Goal: Information Seeking & Learning: Learn about a topic

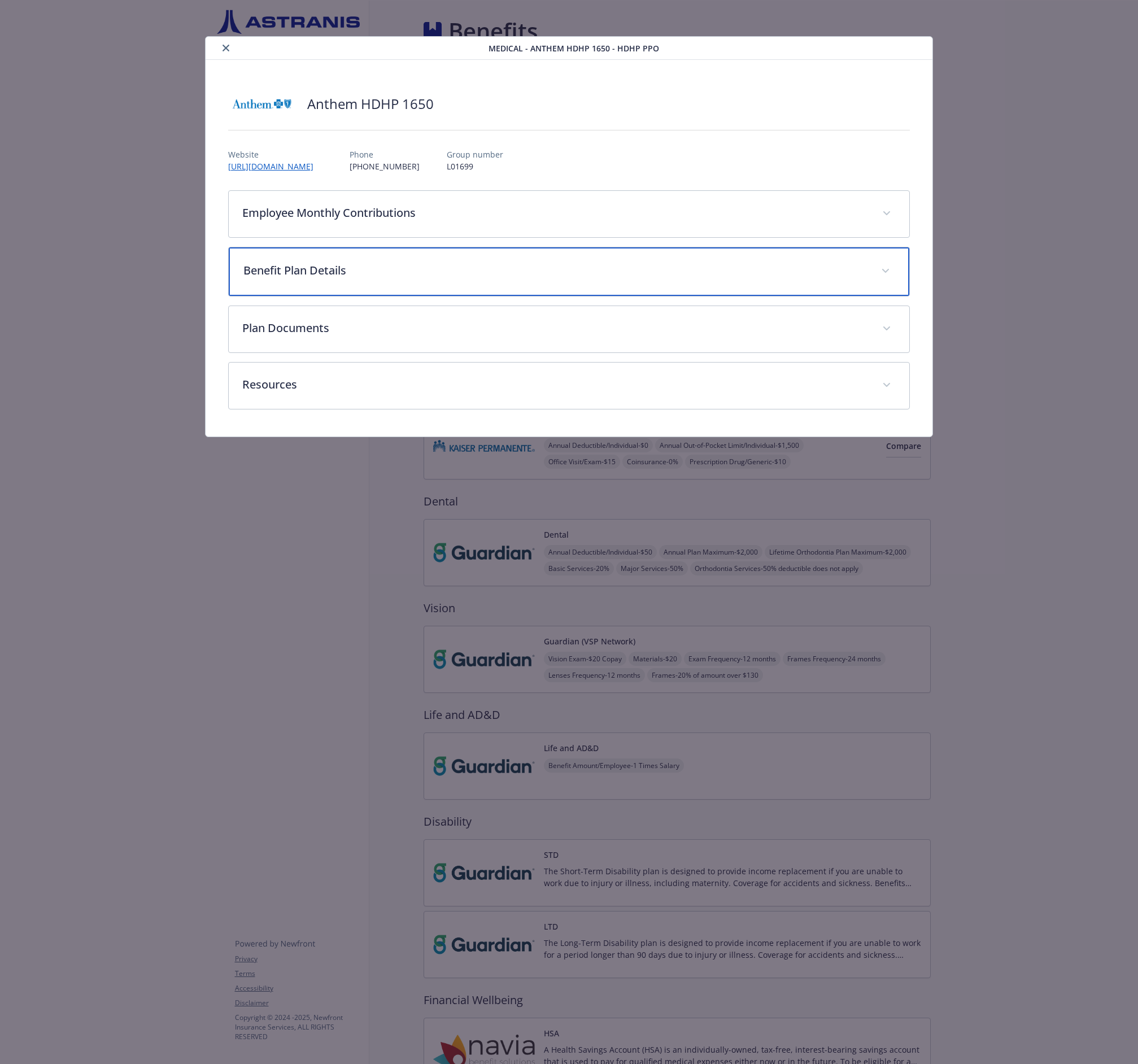
click at [557, 274] on p "Benefit Plan Details" at bounding box center [555, 270] width 624 height 17
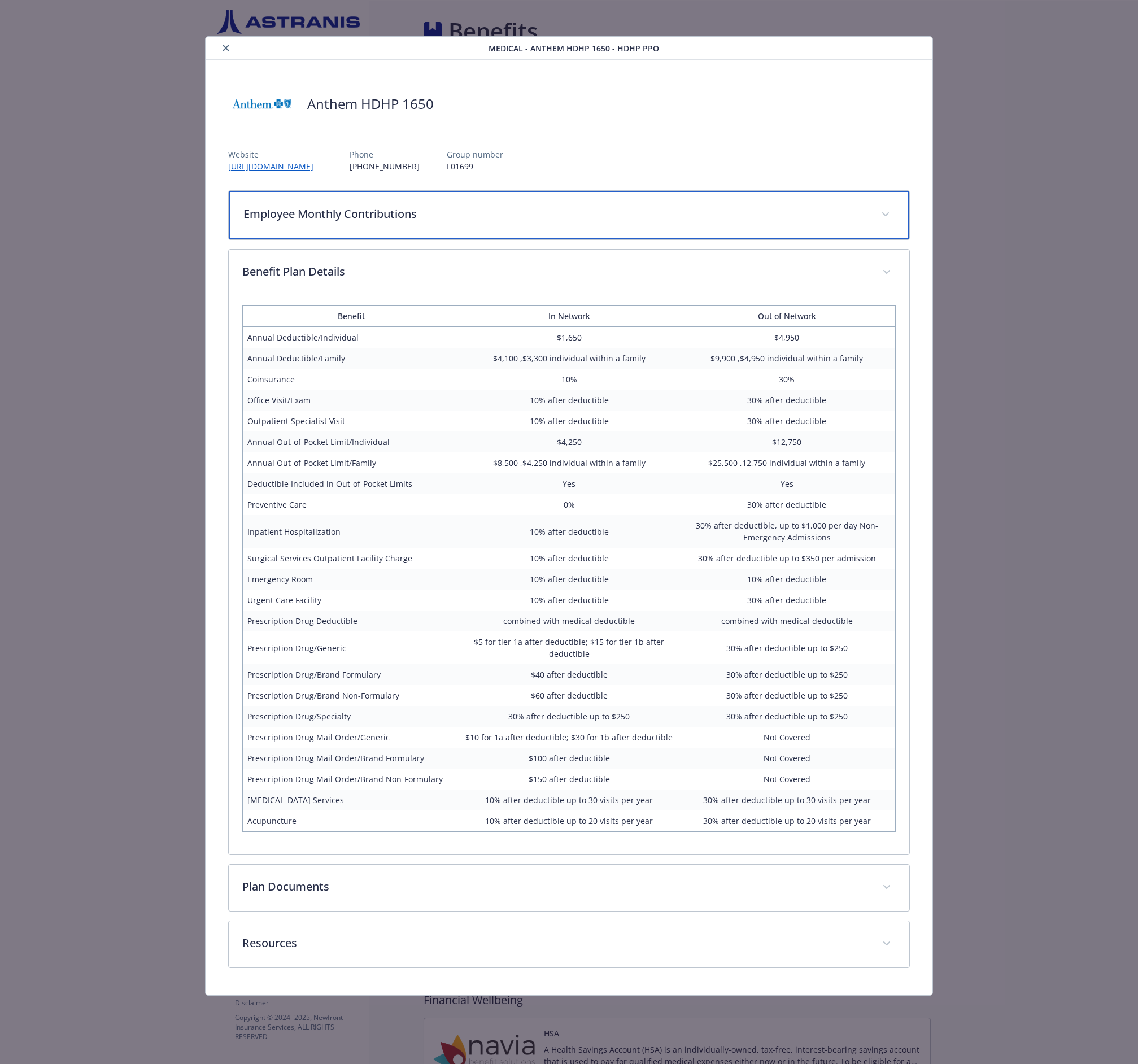
click at [462, 216] on p "Employee Monthly Contributions" at bounding box center [555, 214] width 624 height 17
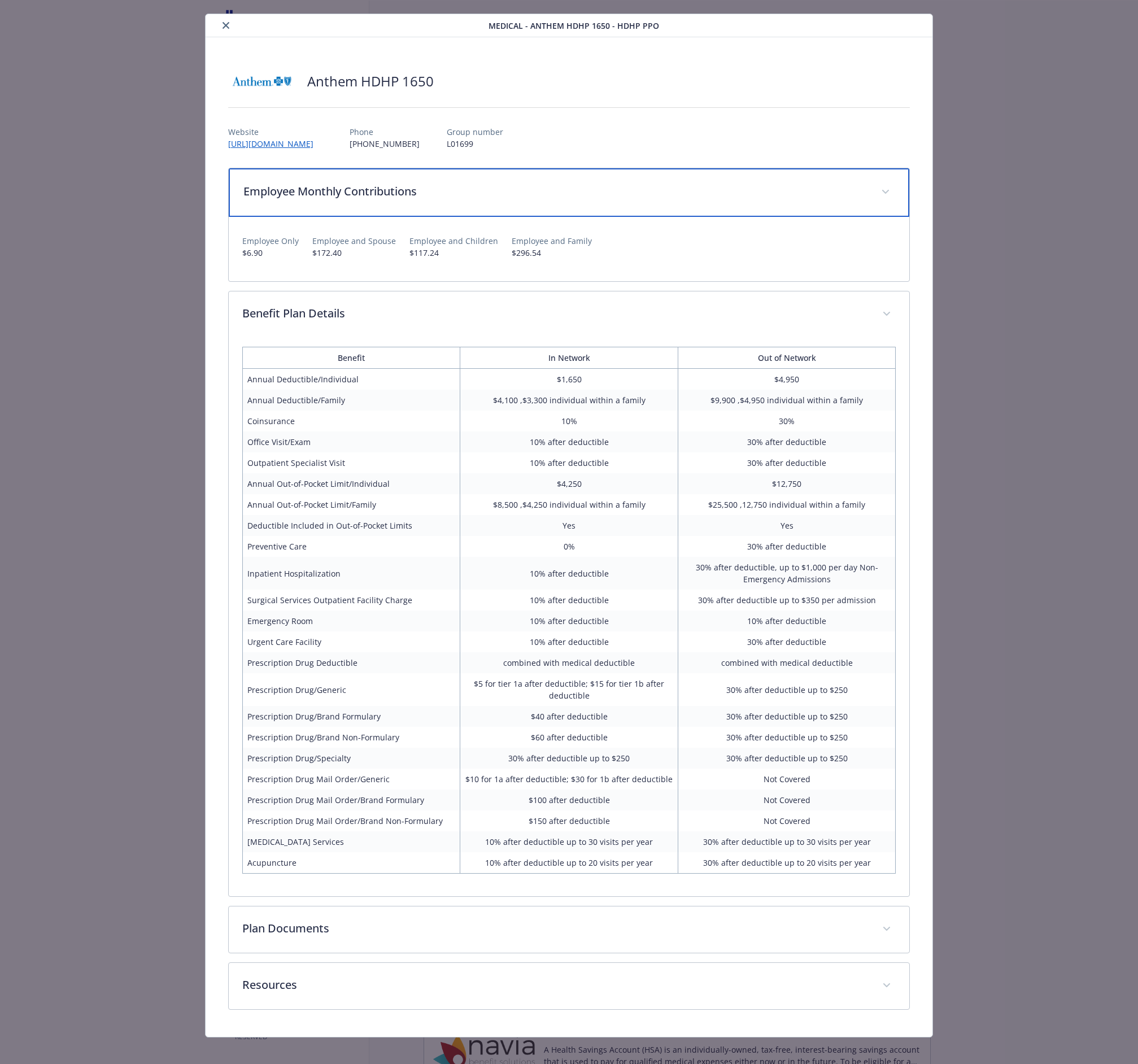
scroll to position [32, 0]
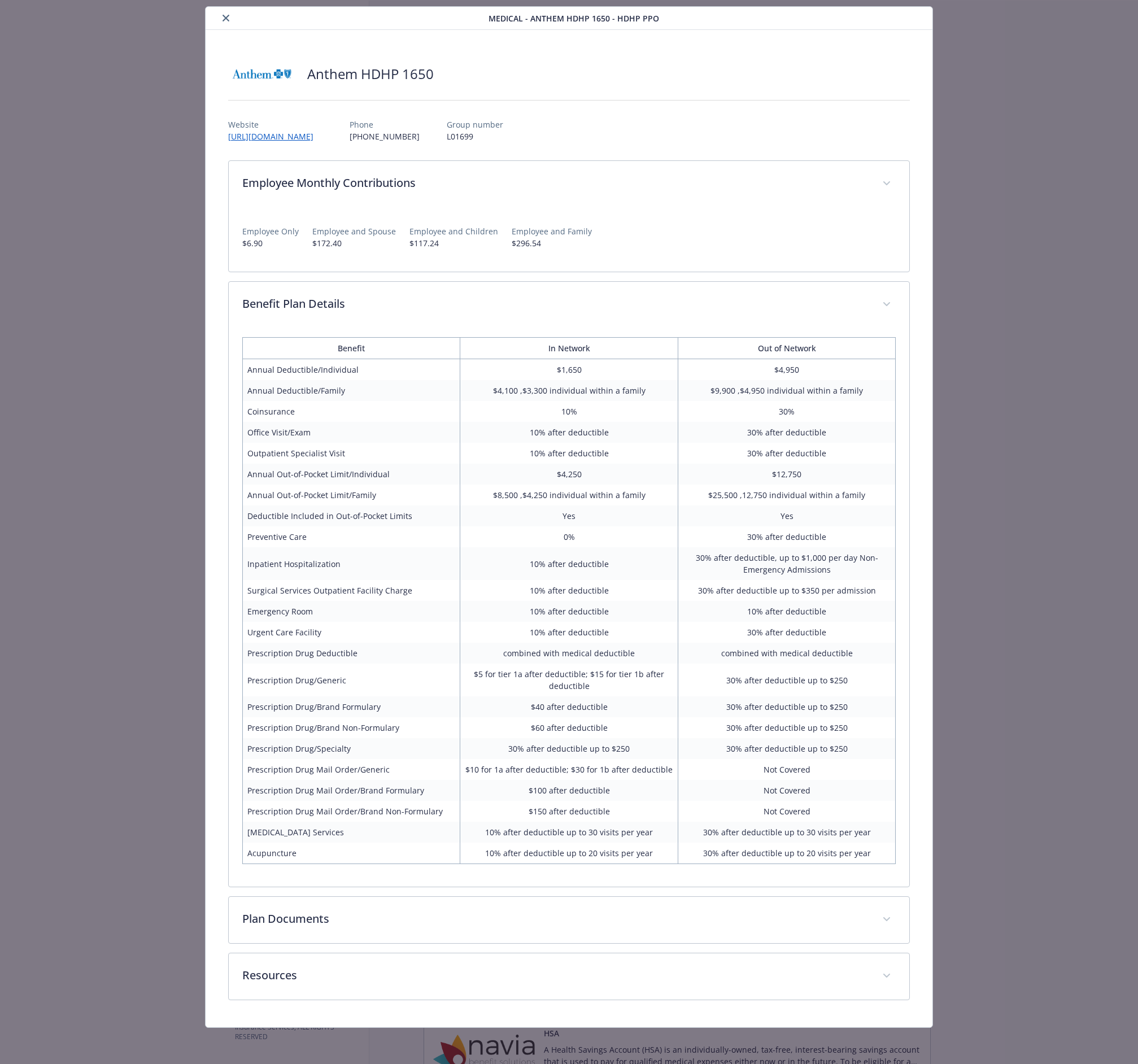
click at [1096, 76] on div "Medical - Anthem HDHP 1650 - HDHP PPO Anthem HDHP 1650 Website [URL][DOMAIN_NAM…" at bounding box center [569, 532] width 1138 height 1064
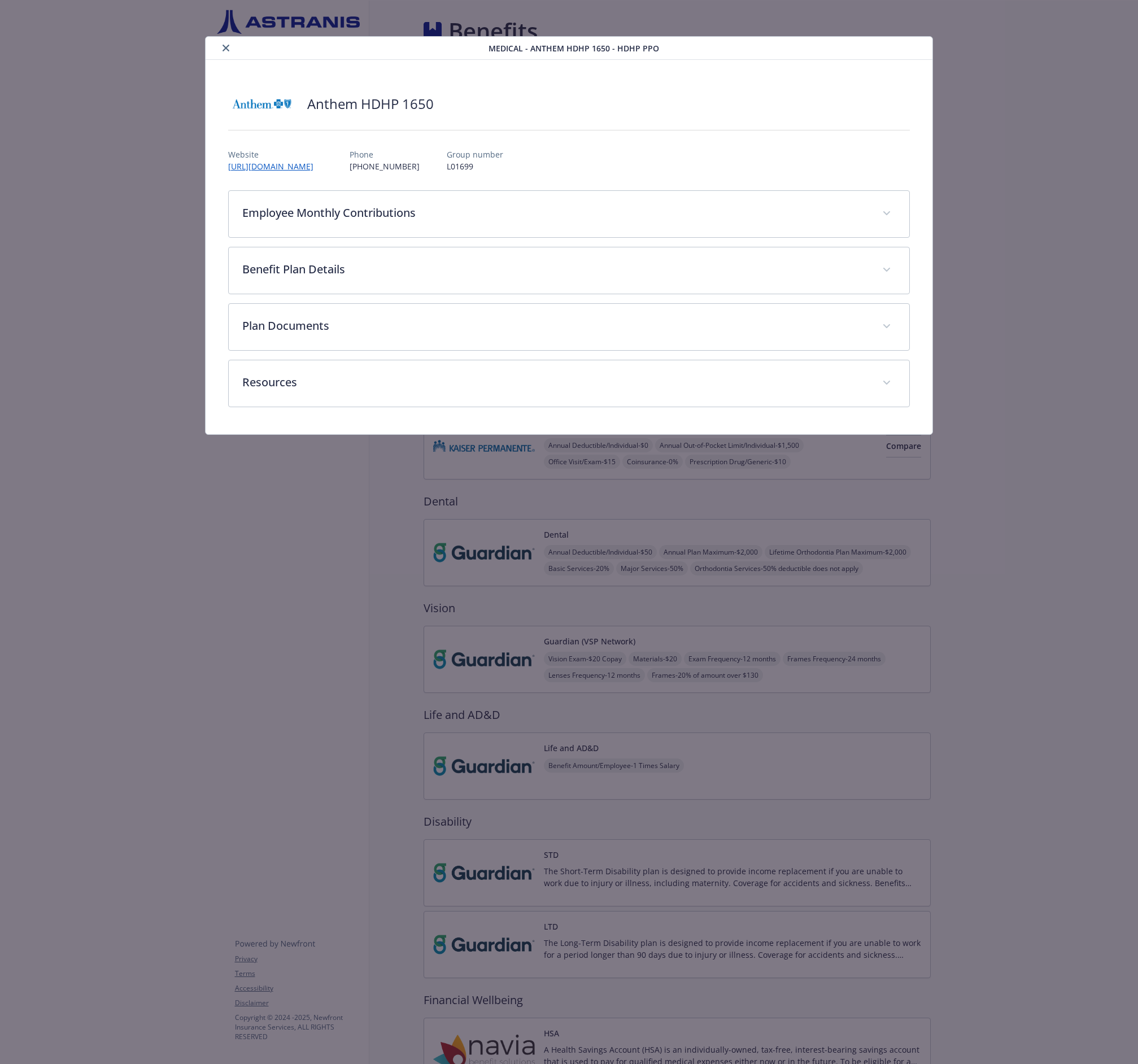
click at [232, 52] on div "details for plan Medical - Anthem HDHP 1650 - HDHP PPO" at bounding box center [349, 48] width 279 height 13
click at [222, 49] on icon "close" at bounding box center [225, 47] width 7 height 7
